Goal: Task Accomplishment & Management: Manage account settings

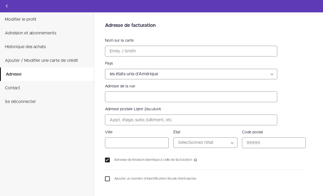
select select "US"
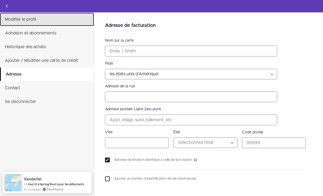
click at [42, 21] on link "Modifier le profil" at bounding box center [47, 19] width 94 height 13
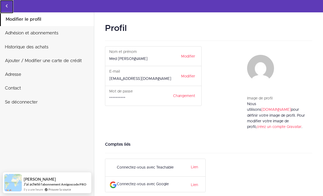
click at [5, 7] on icon "Retour aux cours" at bounding box center [6, 6] width 6 height 6
